Goal: Information Seeking & Learning: Understand process/instructions

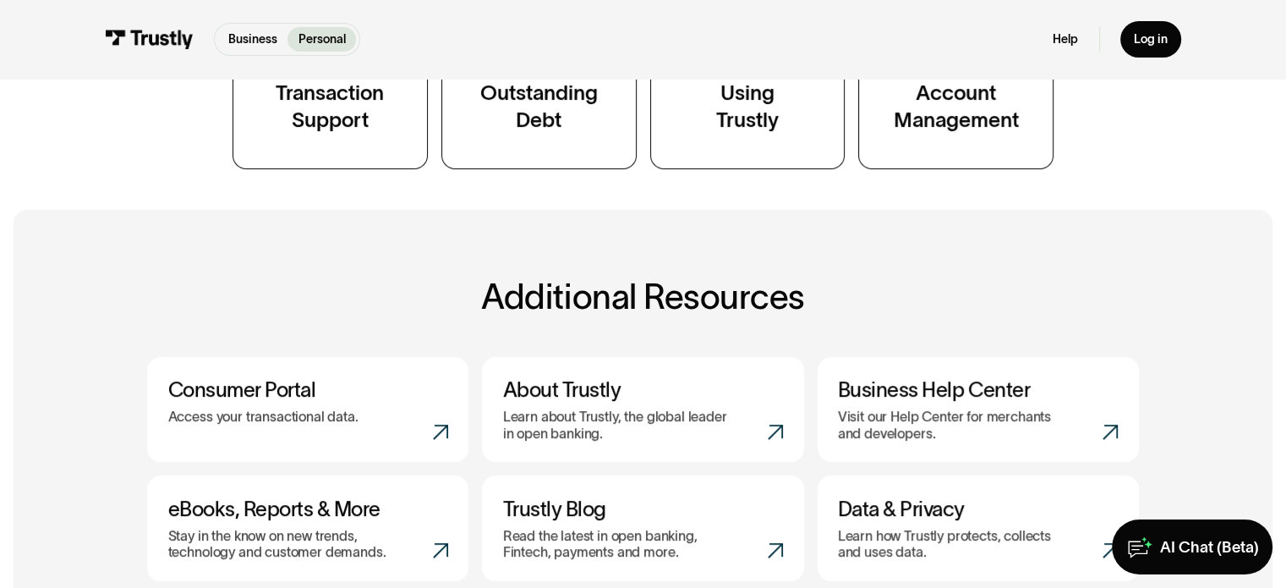
scroll to position [423, 0]
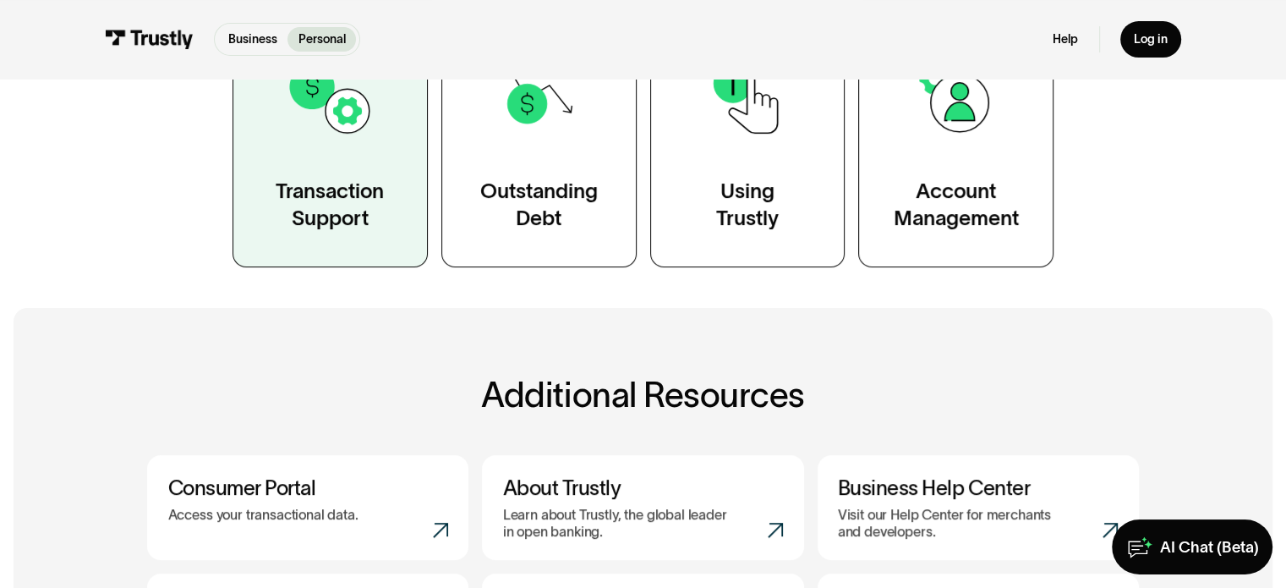
click at [396, 227] on link "Transaction Support" at bounding box center [329, 143] width 195 height 248
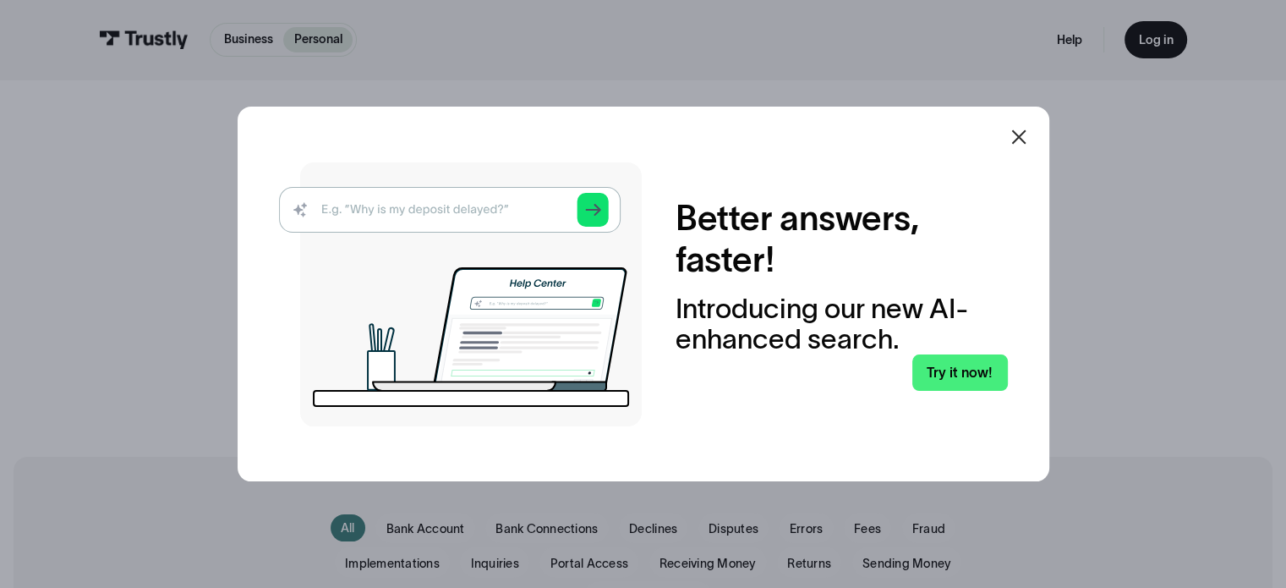
click at [188, 227] on div at bounding box center [643, 294] width 1286 height 588
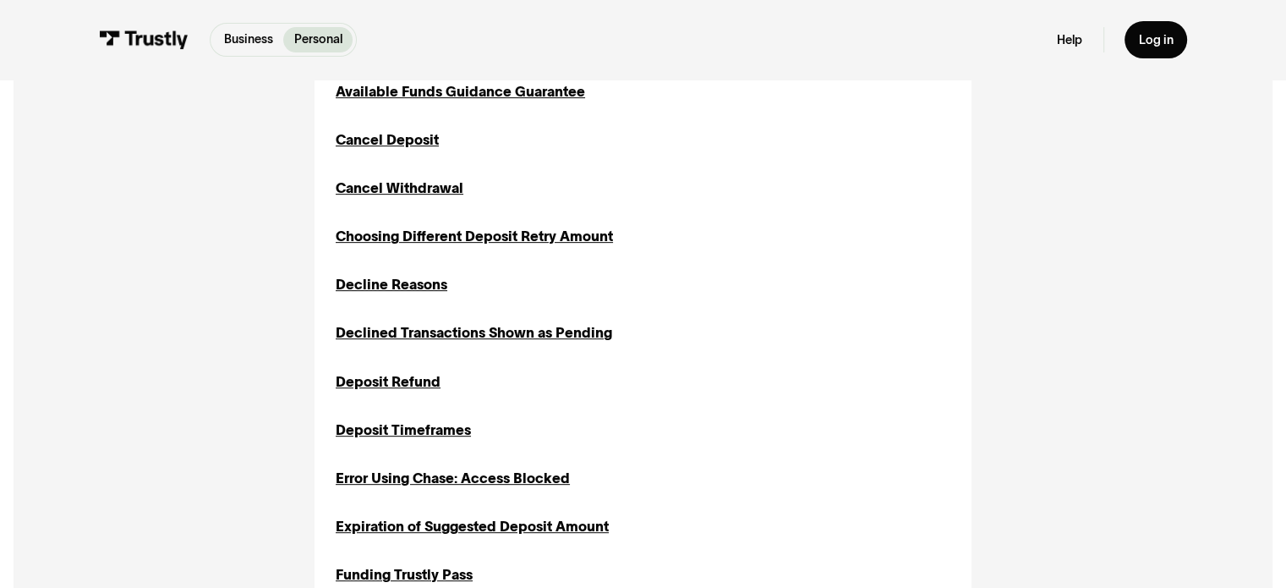
scroll to position [676, 0]
